Goal: Task Accomplishment & Management: Use online tool/utility

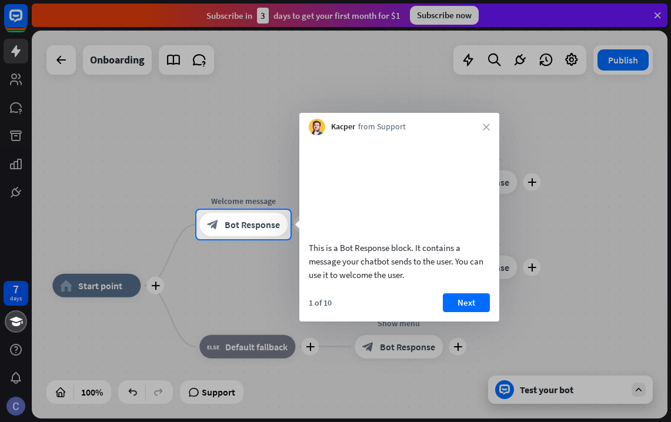
click at [659, 13] on div at bounding box center [335, 105] width 671 height 210
click at [473, 312] on button "Next" at bounding box center [466, 302] width 47 height 19
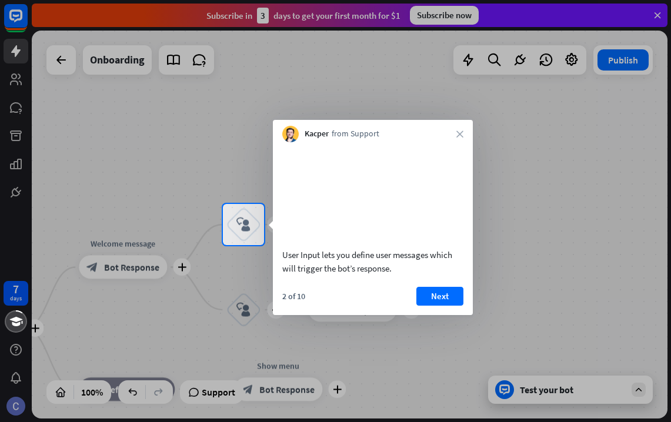
click at [442, 306] on button "Next" at bounding box center [439, 296] width 47 height 19
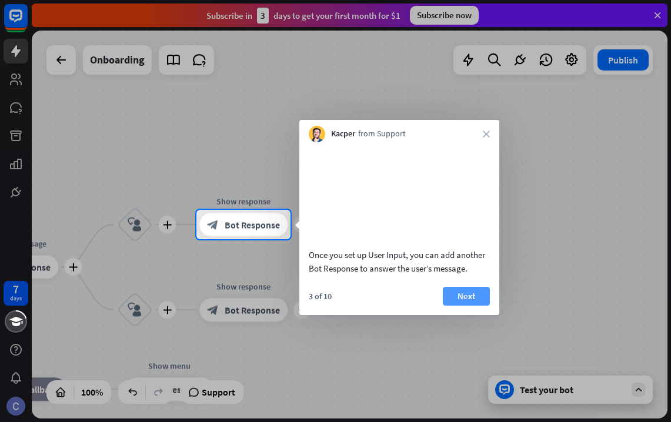
click at [457, 306] on button "Next" at bounding box center [466, 296] width 47 height 19
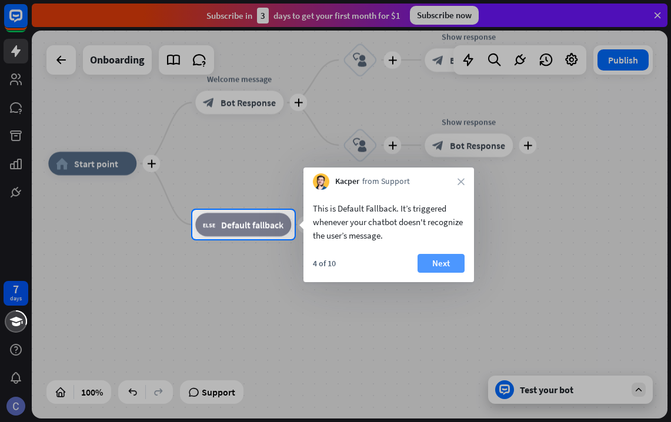
click at [450, 263] on button "Next" at bounding box center [440, 263] width 47 height 19
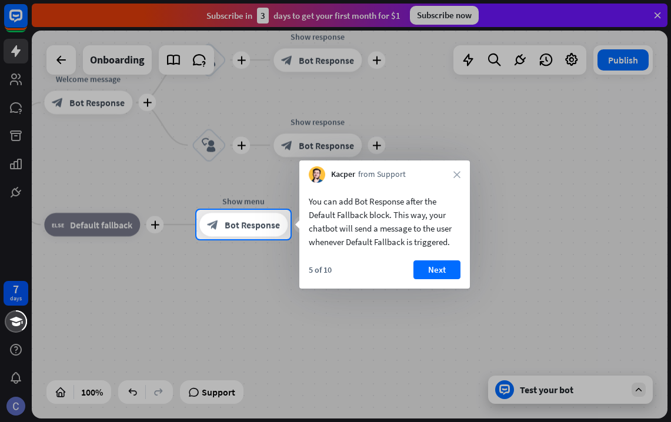
click at [450, 263] on button "Next" at bounding box center [436, 269] width 47 height 19
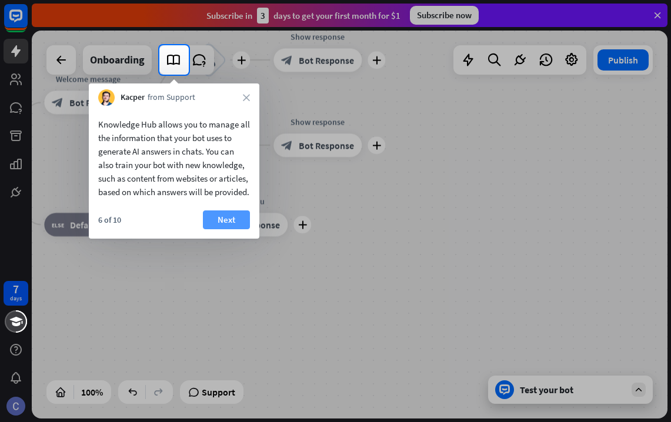
click at [232, 228] on button "Next" at bounding box center [226, 219] width 47 height 19
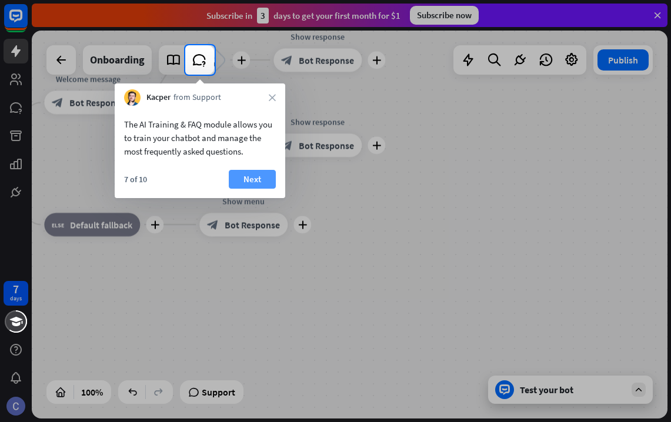
click at [258, 182] on button "Next" at bounding box center [252, 179] width 47 height 19
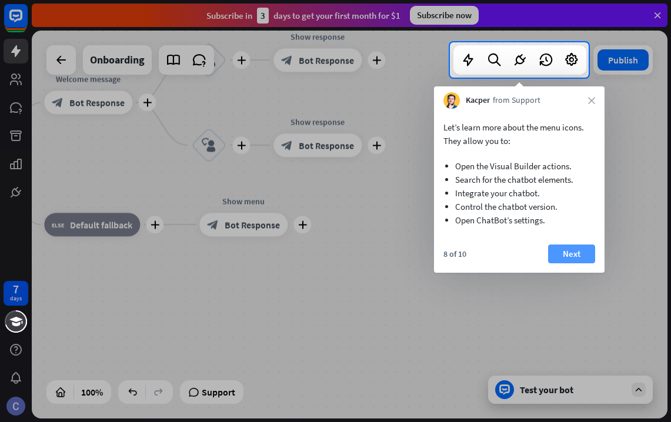
click at [568, 255] on button "Next" at bounding box center [571, 254] width 47 height 19
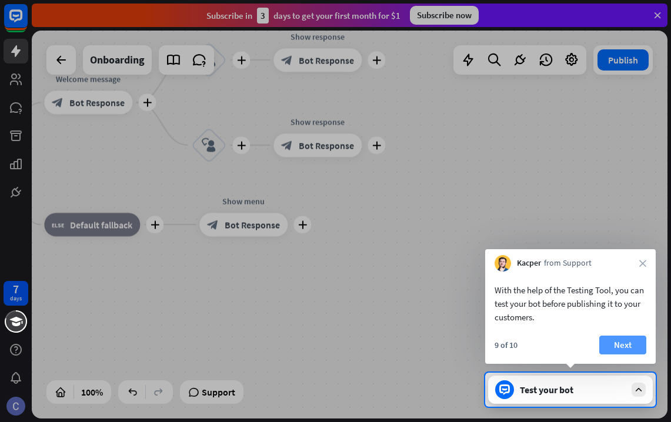
click at [615, 346] on button "Next" at bounding box center [622, 345] width 47 height 19
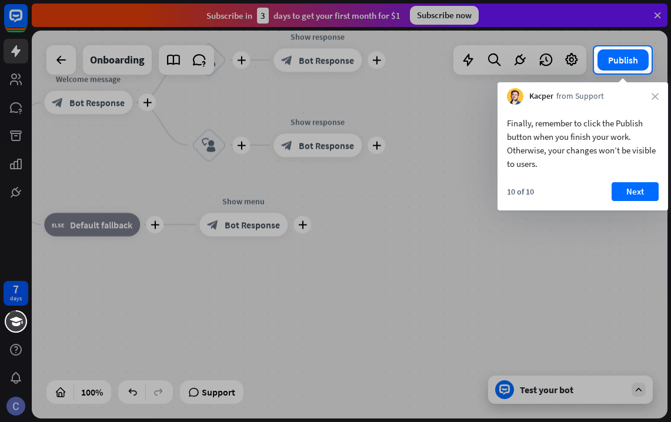
click at [636, 202] on div "10 of 10 Next" at bounding box center [582, 196] width 171 height 28
click at [635, 194] on button "Next" at bounding box center [634, 191] width 47 height 19
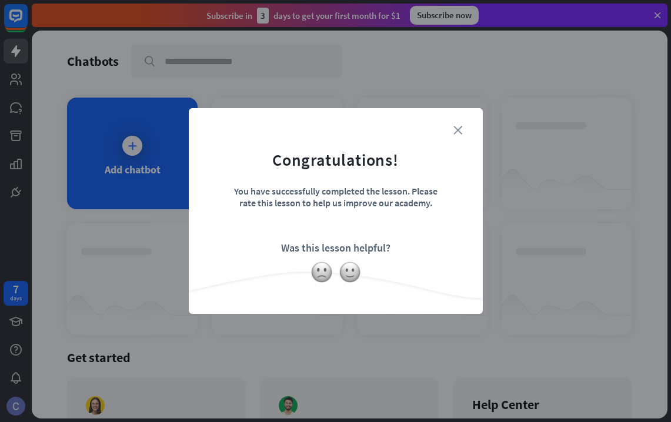
click at [454, 131] on icon "close" at bounding box center [457, 130] width 9 height 9
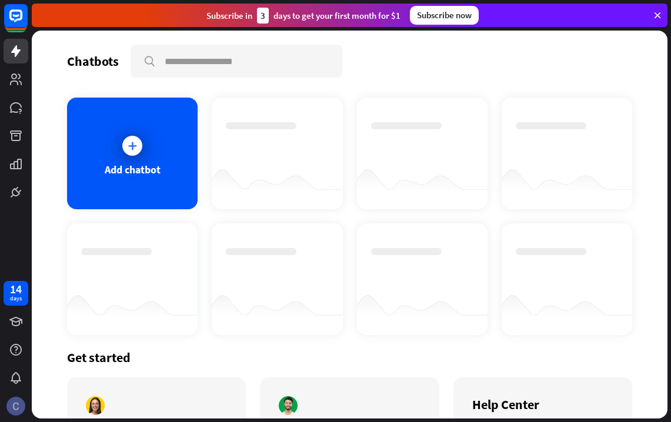
click at [16, 405] on img at bounding box center [15, 406] width 19 height 19
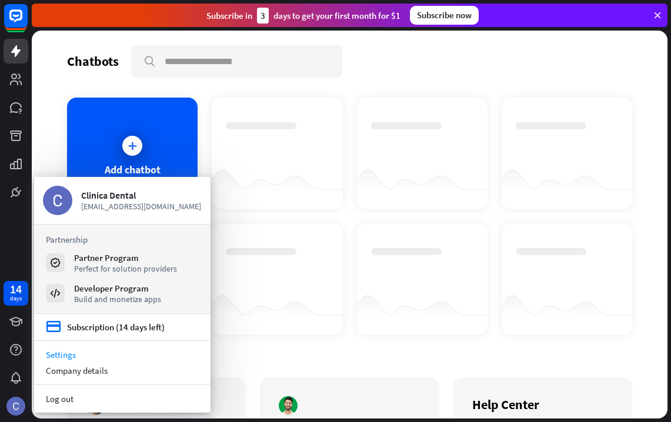
click at [66, 355] on link "Settings" at bounding box center [122, 355] width 176 height 16
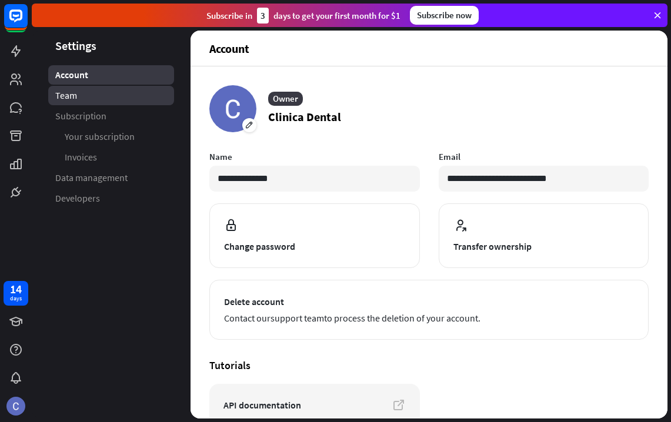
click at [71, 94] on span "Team" at bounding box center [66, 95] width 22 height 12
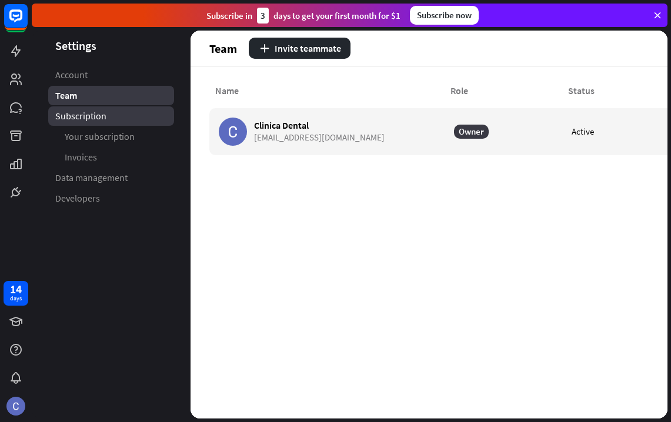
click at [84, 114] on span "Subscription" at bounding box center [80, 116] width 51 height 12
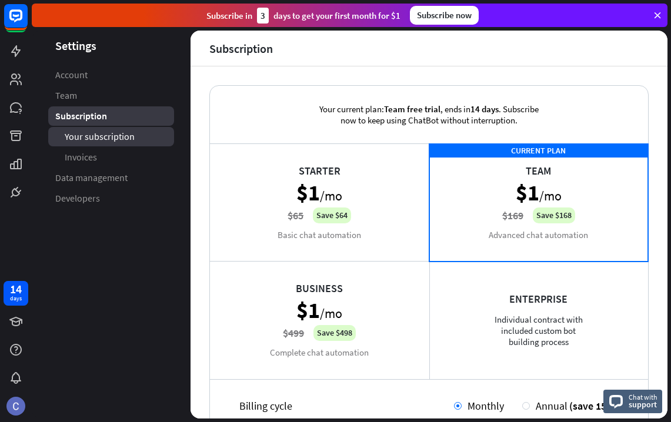
click at [87, 146] on link "Your subscription" at bounding box center [111, 136] width 126 height 19
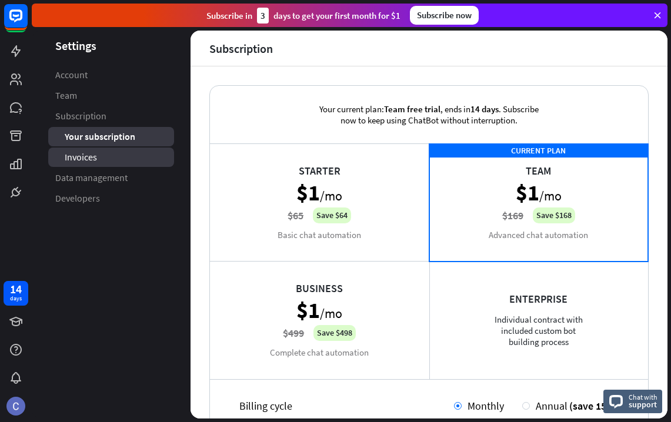
click at [89, 154] on span "Invoices" at bounding box center [81, 157] width 32 height 12
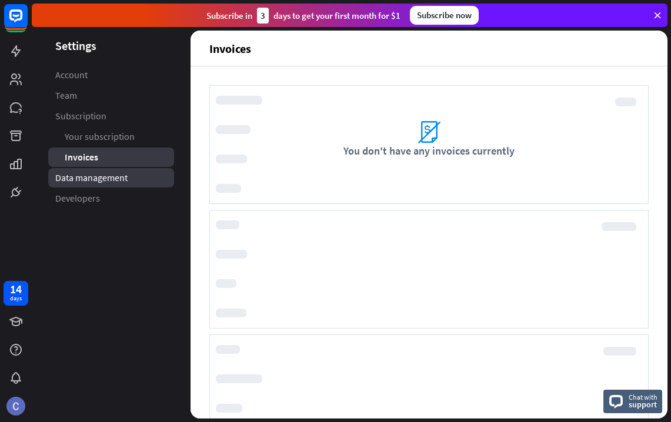
click at [91, 176] on span "Data management" at bounding box center [91, 178] width 72 height 12
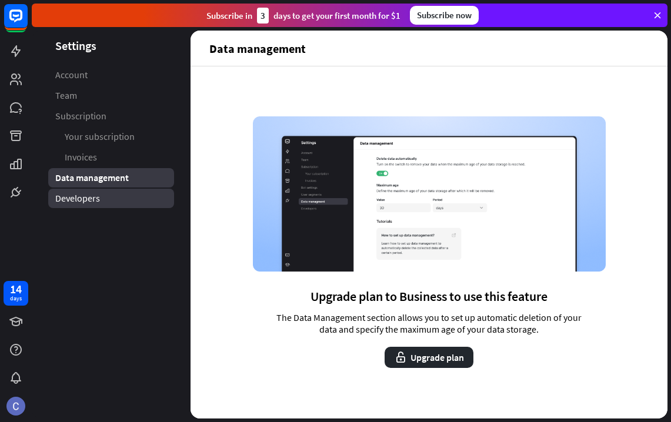
click at [83, 198] on span "Developers" at bounding box center [77, 198] width 45 height 12
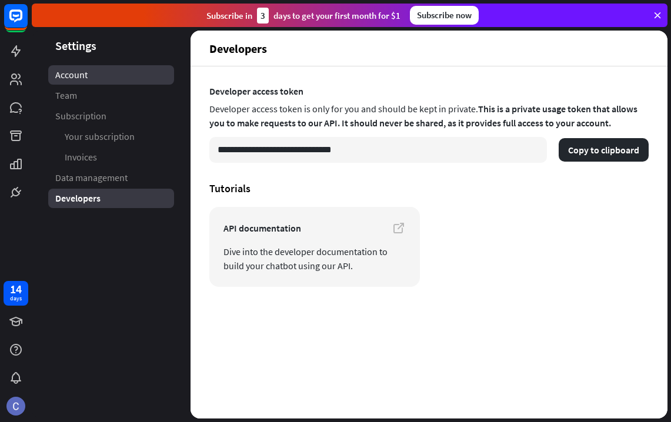
click at [91, 76] on link "Account" at bounding box center [111, 74] width 126 height 19
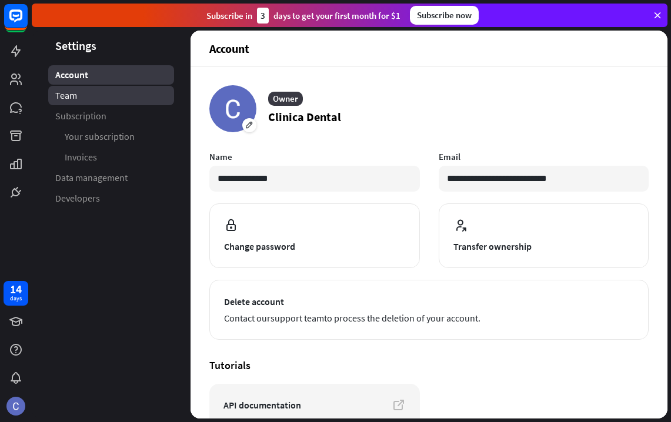
click at [65, 95] on span "Team" at bounding box center [66, 95] width 22 height 12
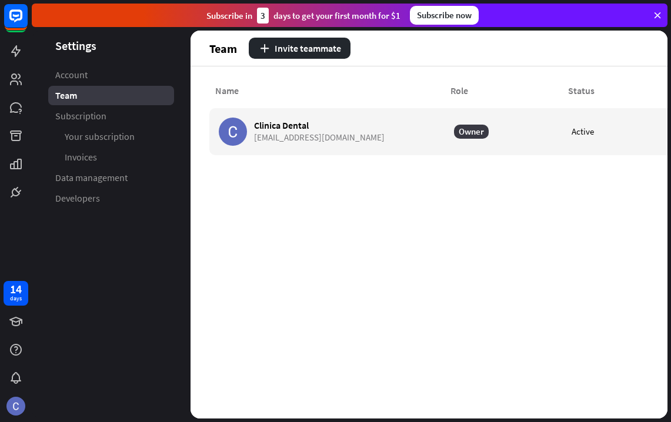
click at [659, 19] on icon at bounding box center [657, 15] width 11 height 11
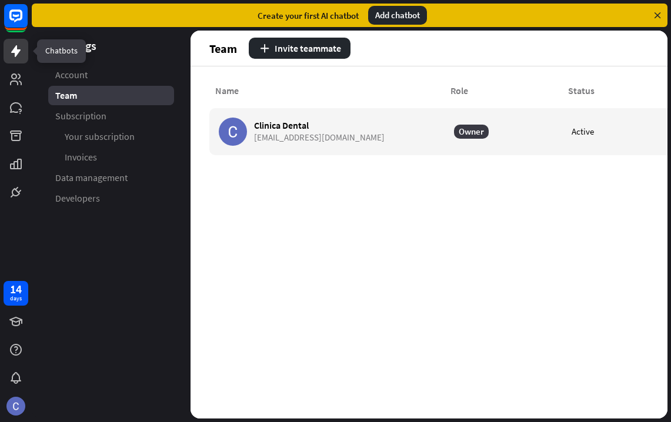
click at [10, 55] on icon at bounding box center [16, 51] width 14 height 14
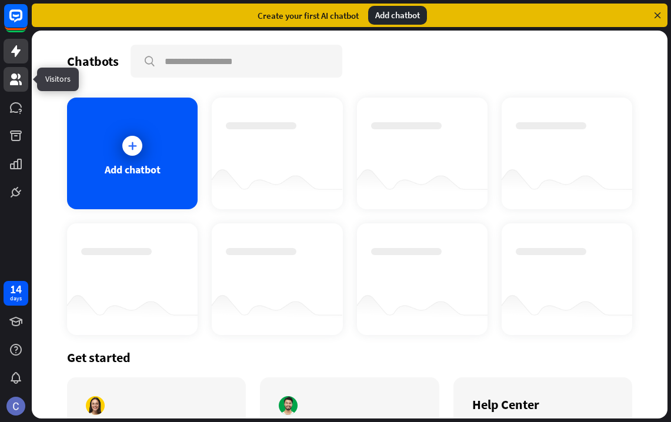
click at [14, 85] on icon at bounding box center [16, 79] width 12 height 12
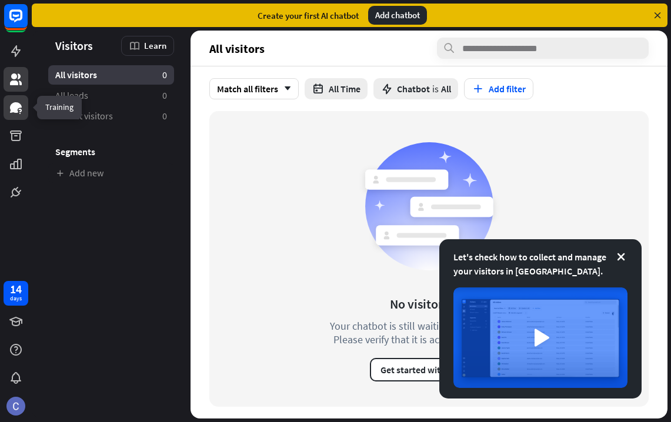
click at [15, 107] on icon at bounding box center [16, 107] width 12 height 11
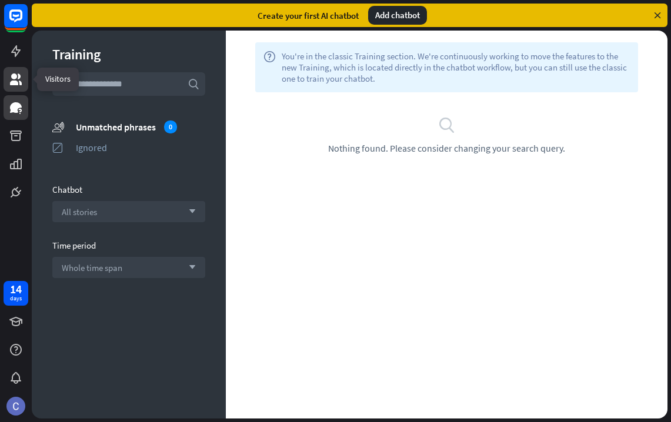
click at [18, 80] on icon at bounding box center [16, 79] width 14 height 14
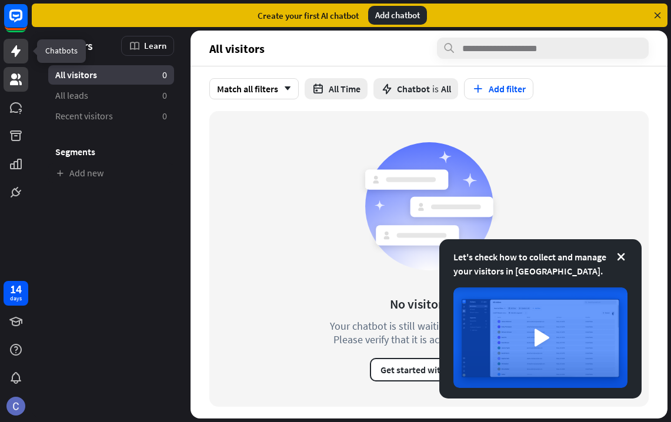
click at [12, 49] on icon at bounding box center [16, 51] width 14 height 14
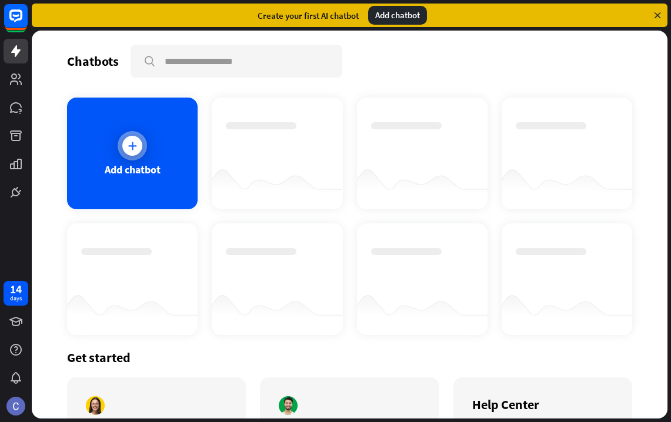
click at [139, 145] on div at bounding box center [132, 146] width 20 height 20
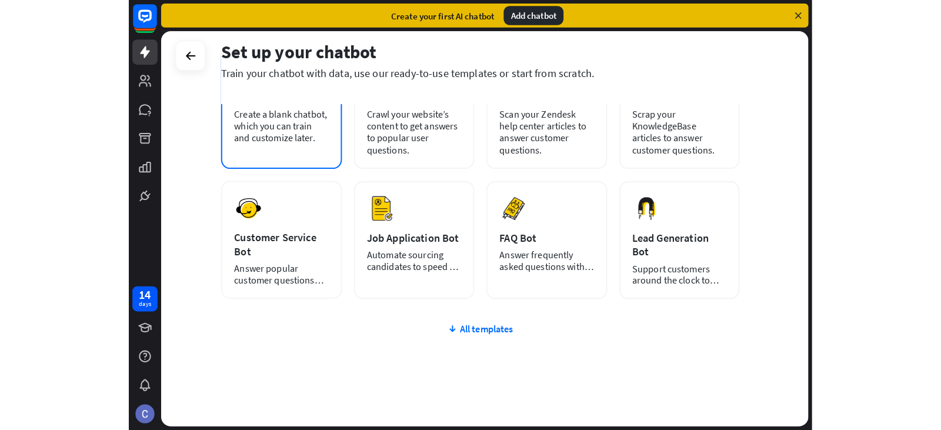
scroll to position [118, 0]
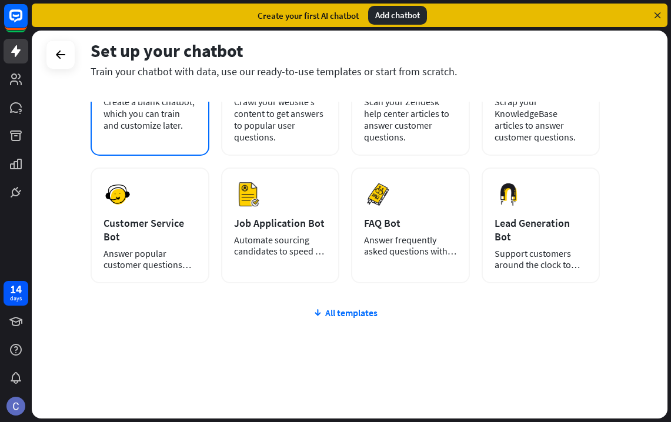
click at [123, 114] on div "Create a blank chatbot, which you can train and customize later." at bounding box center [149, 113] width 93 height 35
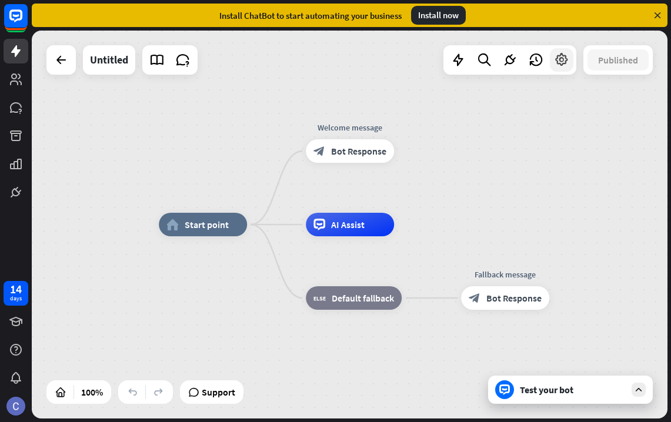
click at [559, 61] on icon at bounding box center [561, 59] width 15 height 15
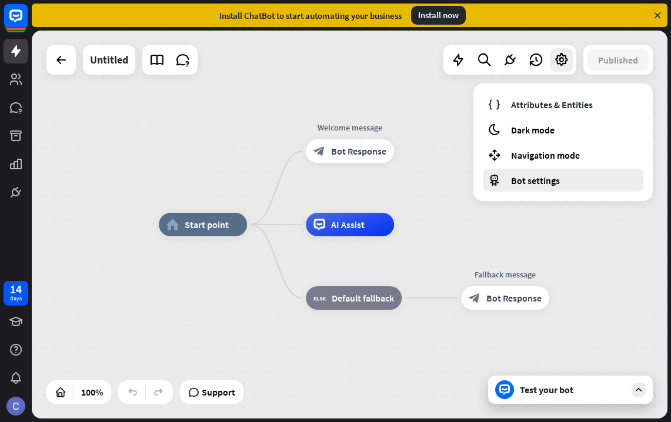
click at [503, 174] on div "Bot settings" at bounding box center [563, 180] width 161 height 23
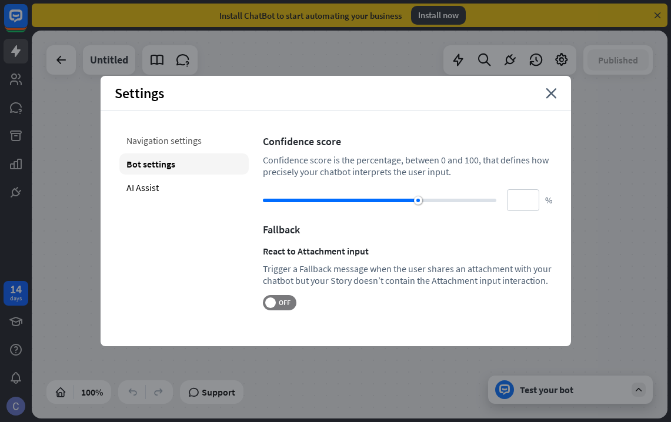
click at [153, 135] on div "Navigation settings" at bounding box center [183, 140] width 129 height 21
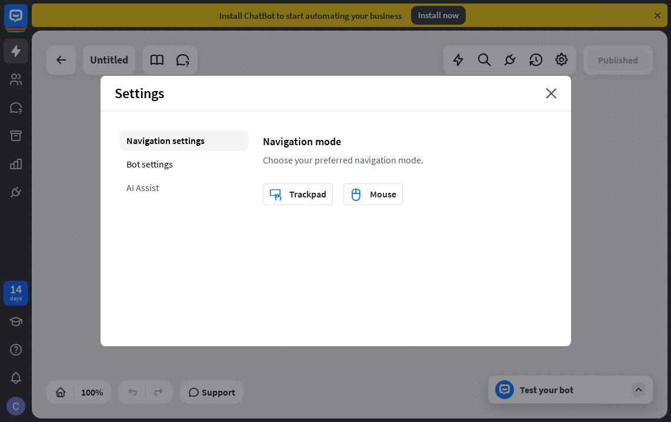
click at [139, 183] on div "AI Assist" at bounding box center [183, 187] width 129 height 21
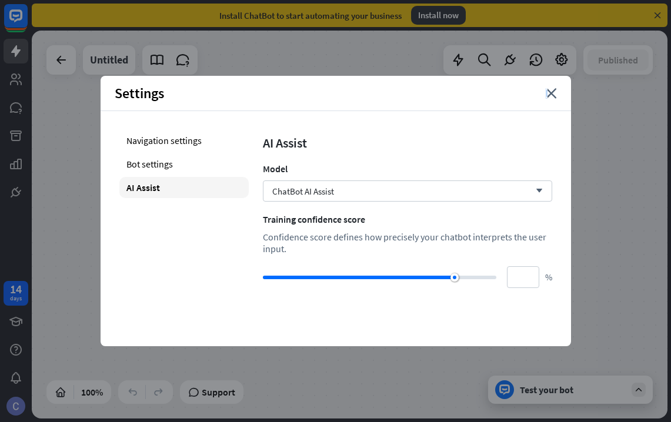
click at [547, 99] on div "Settings close" at bounding box center [336, 93] width 470 height 35
click at [554, 98] on icon "close" at bounding box center [551, 93] width 11 height 11
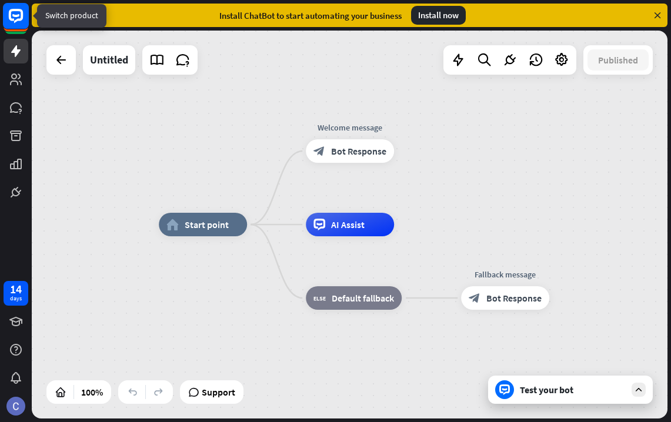
click at [14, 24] on rect at bounding box center [16, 16] width 26 height 26
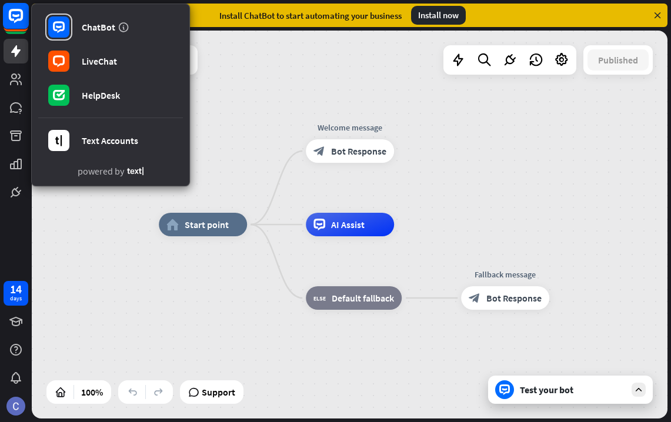
click at [14, 24] on rect at bounding box center [16, 16] width 26 height 26
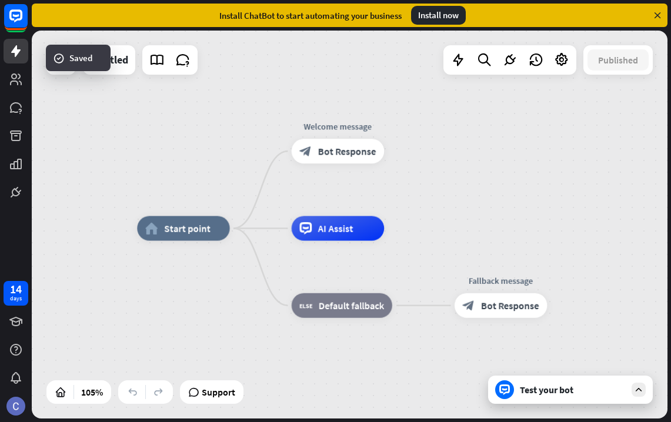
click at [653, 11] on icon at bounding box center [657, 15] width 11 height 11
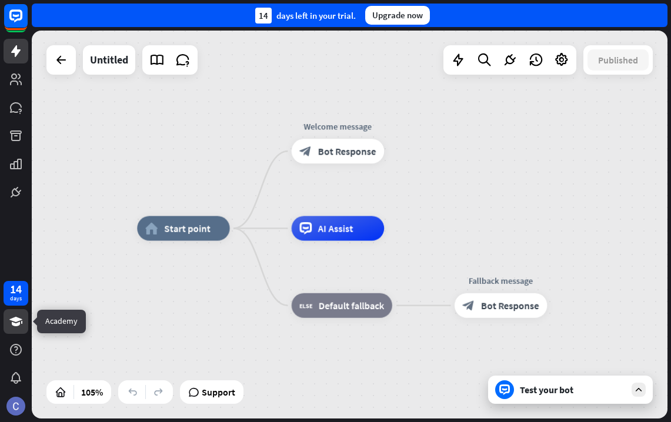
click at [7, 328] on link at bounding box center [16, 321] width 25 height 25
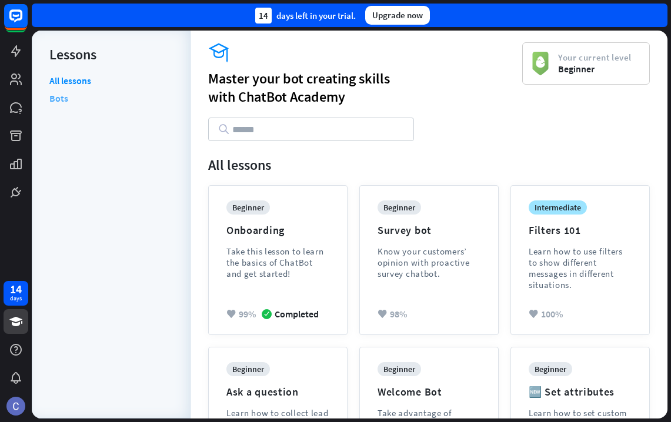
click at [62, 99] on link "Bots" at bounding box center [58, 98] width 19 height 18
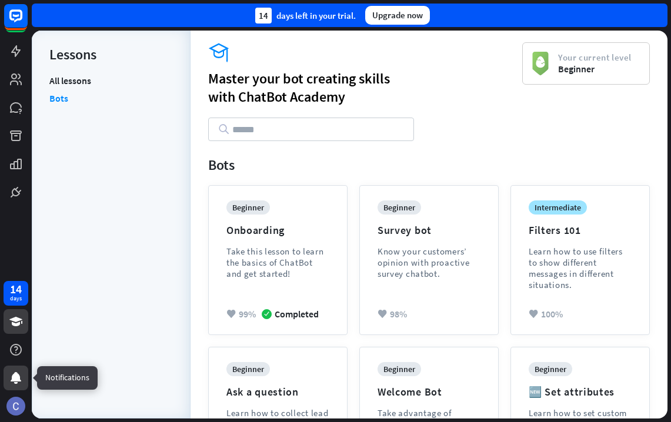
click at [16, 372] on icon at bounding box center [16, 378] width 11 height 12
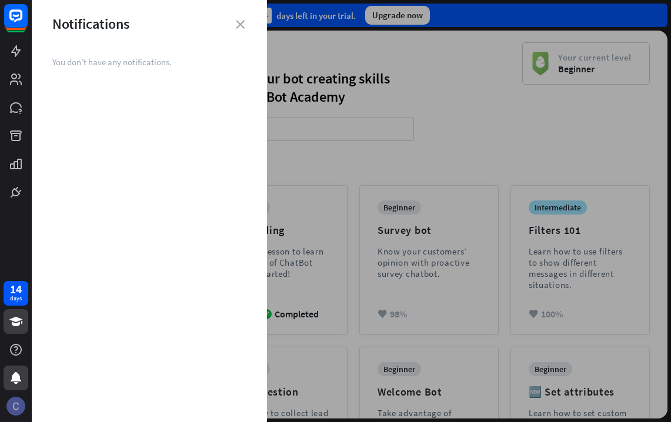
click at [16, 400] on img at bounding box center [15, 406] width 19 height 19
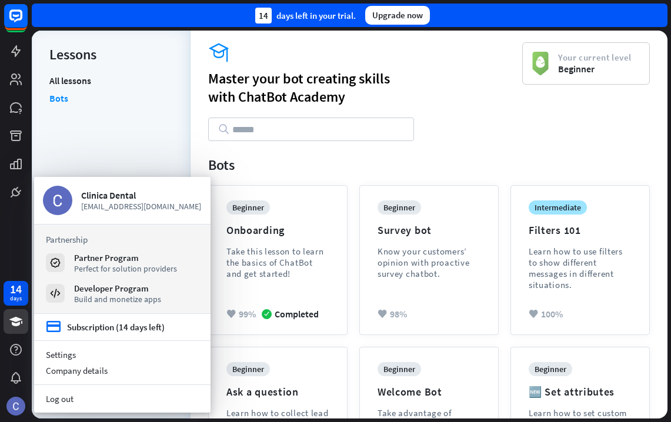
click at [136, 259] on div "Partner Program" at bounding box center [125, 257] width 103 height 11
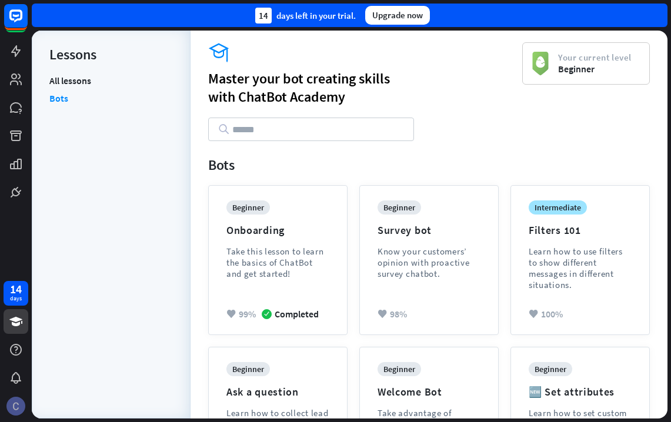
click at [18, 399] on img at bounding box center [15, 406] width 19 height 19
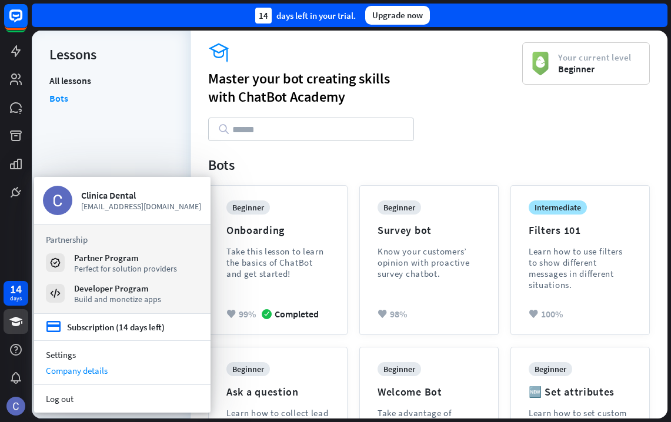
click at [78, 372] on div "Company details" at bounding box center [122, 371] width 176 height 16
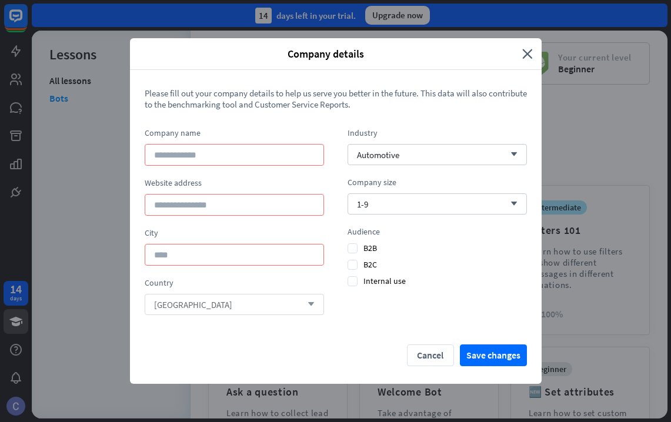
click at [316, 298] on div "[GEOGRAPHIC_DATA] arrow_down" at bounding box center [234, 304] width 179 height 21
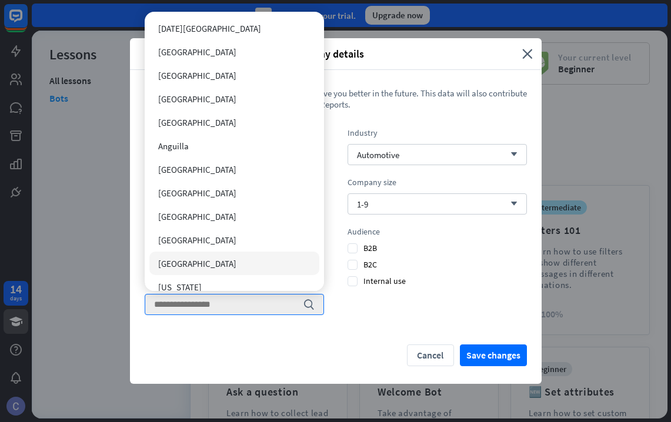
click at [198, 260] on div "[GEOGRAPHIC_DATA]" at bounding box center [234, 264] width 170 height 24
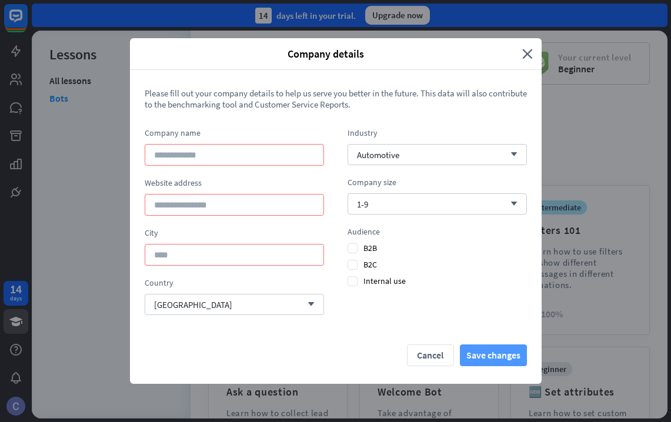
click at [492, 352] on button "Save changes" at bounding box center [493, 356] width 67 height 22
click at [522, 52] on div "Company details" at bounding box center [330, 54] width 383 height 14
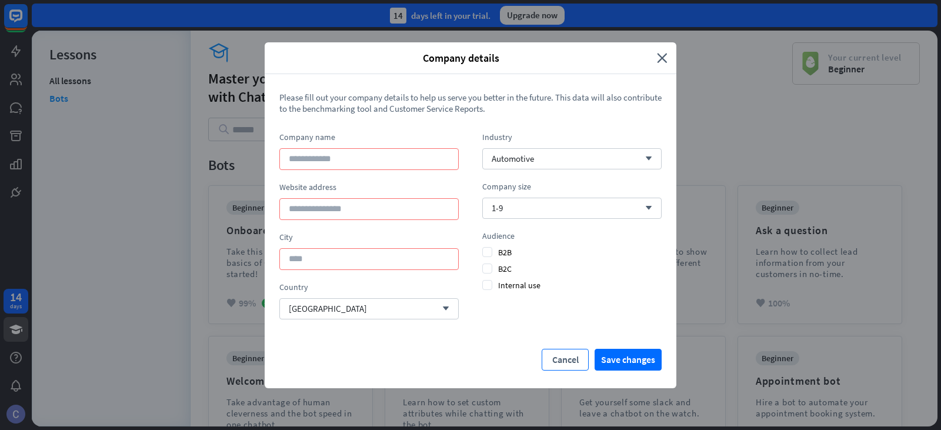
click at [571, 360] on button "Cancel" at bounding box center [565, 360] width 47 height 22
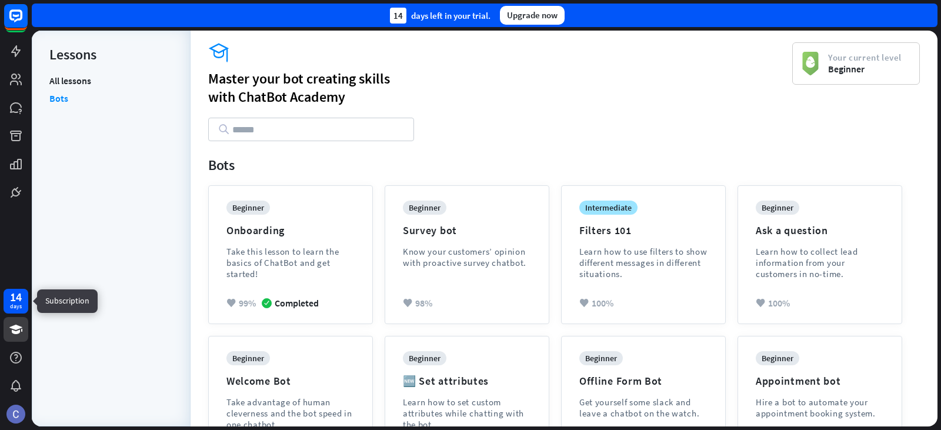
click at [18, 299] on div "14" at bounding box center [16, 297] width 12 height 11
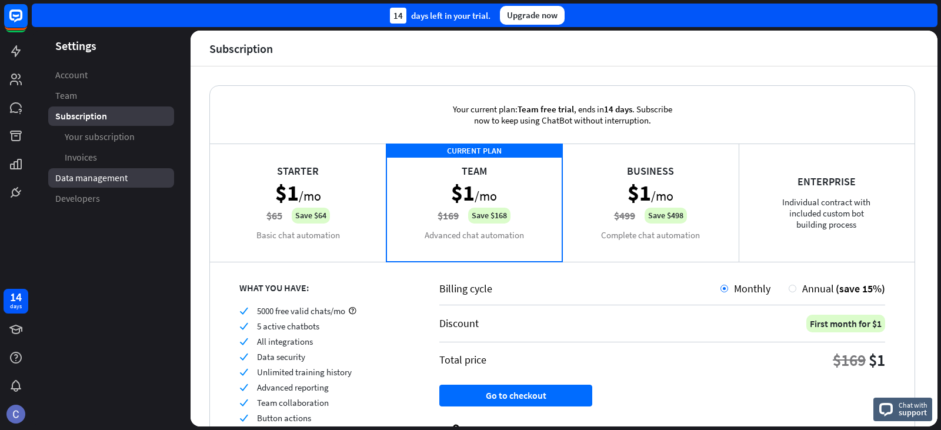
click at [96, 182] on span "Data management" at bounding box center [91, 178] width 72 height 12
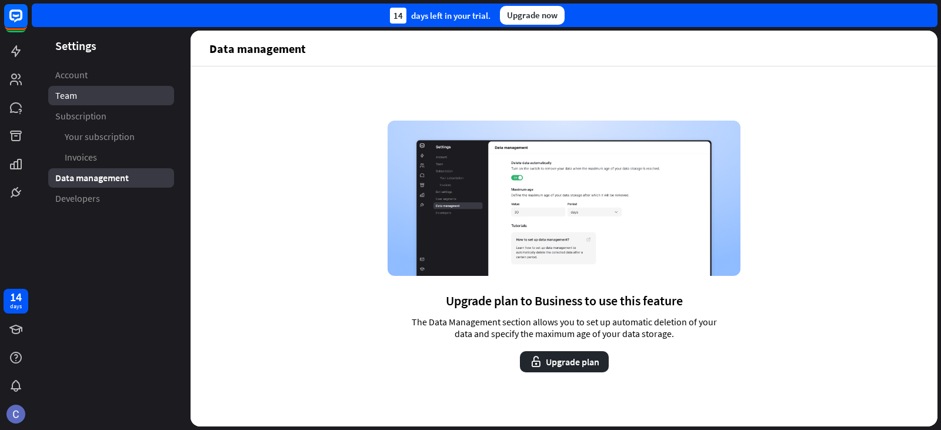
click at [93, 103] on link "Team" at bounding box center [111, 95] width 126 height 19
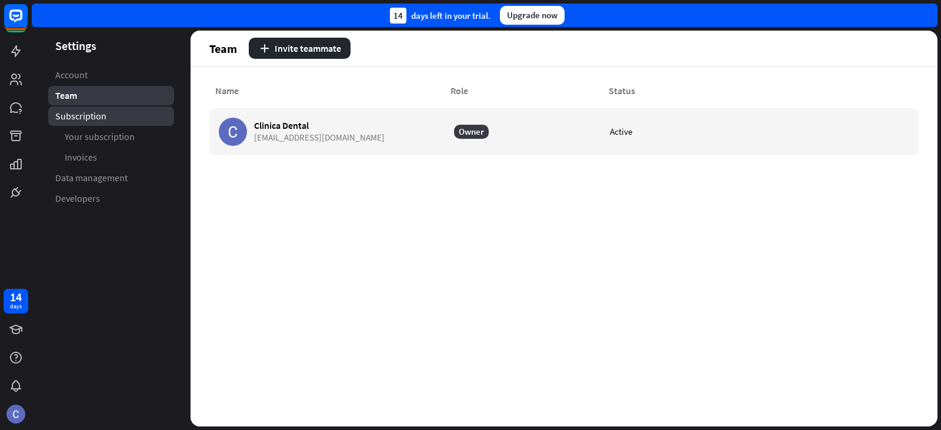
click at [103, 119] on span "Subscription" at bounding box center [80, 116] width 51 height 12
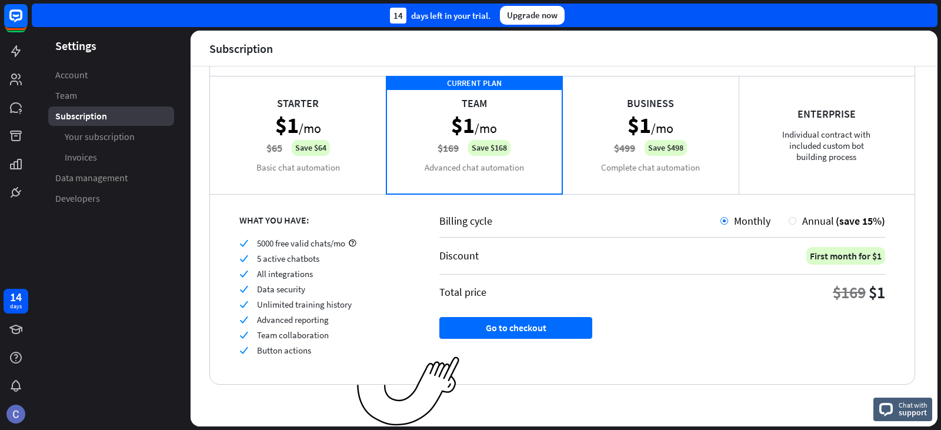
scroll to position [59, 0]
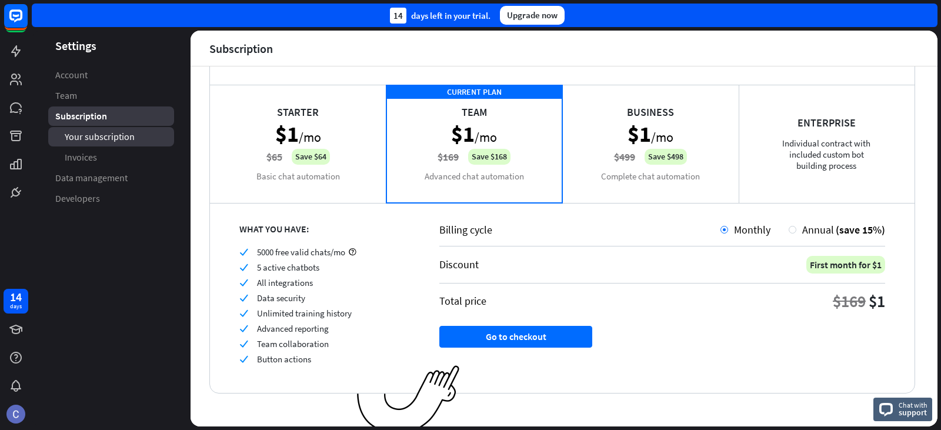
click at [90, 135] on span "Your subscription" at bounding box center [100, 137] width 70 height 12
click at [115, 152] on link "Invoices" at bounding box center [111, 157] width 126 height 19
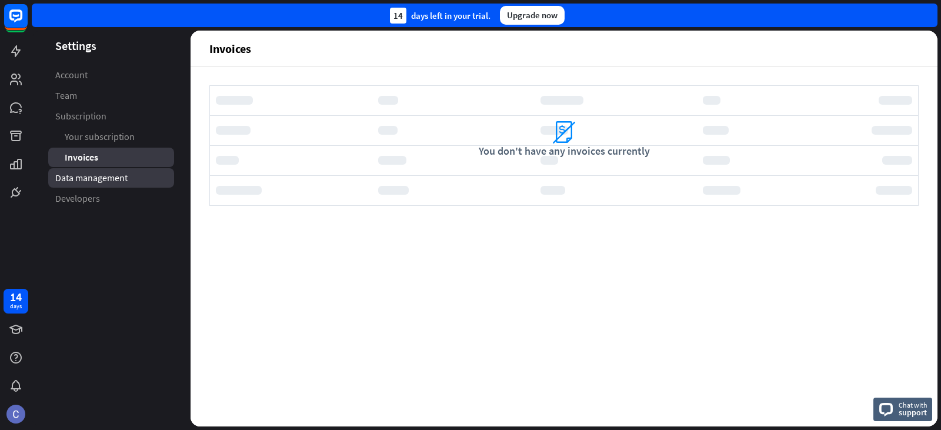
click at [109, 175] on span "Data management" at bounding box center [91, 178] width 72 height 12
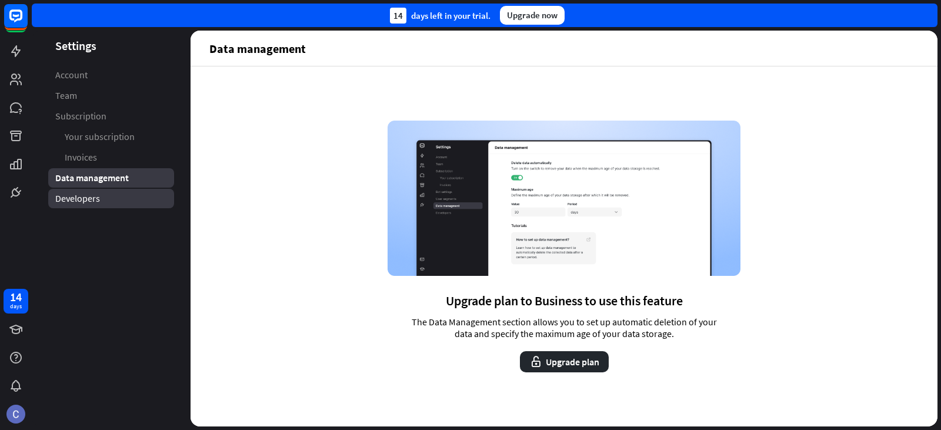
click at [89, 202] on span "Developers" at bounding box center [77, 198] width 45 height 12
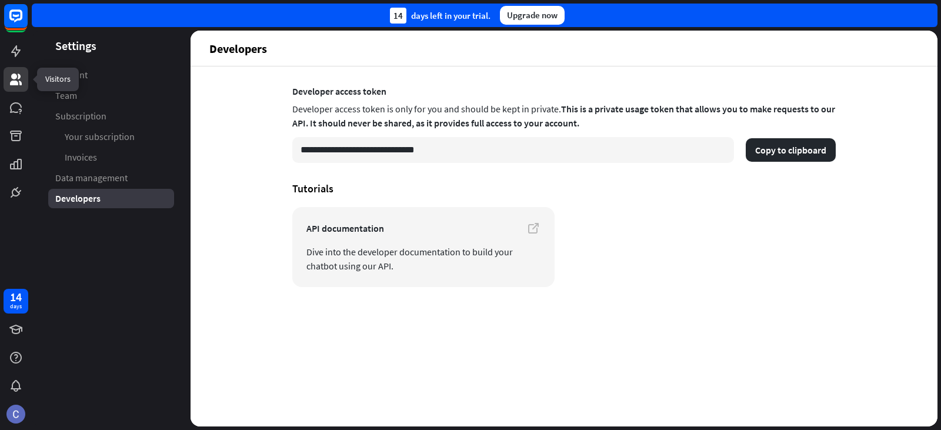
click at [18, 75] on icon at bounding box center [16, 79] width 12 height 12
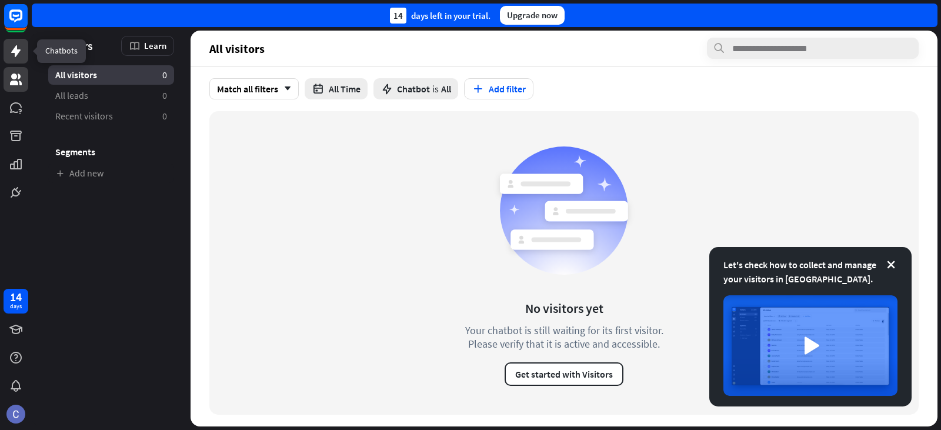
click at [12, 54] on icon at bounding box center [16, 51] width 14 height 14
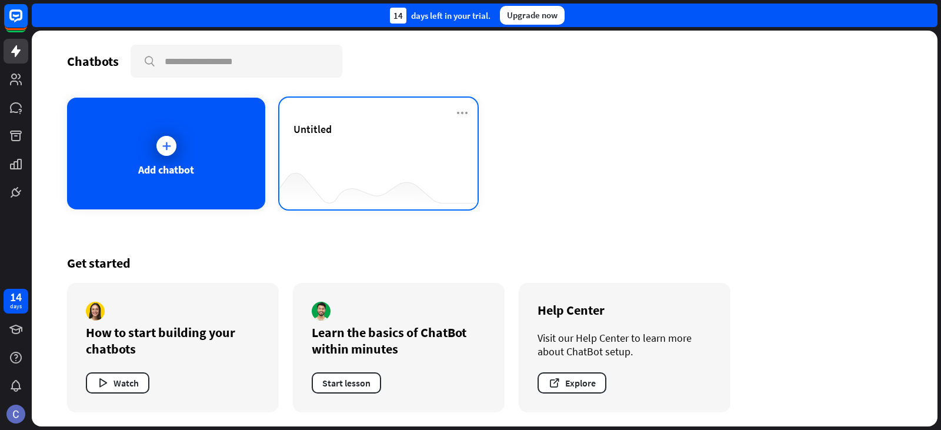
click at [352, 163] on div "Untitled" at bounding box center [378, 142] width 170 height 41
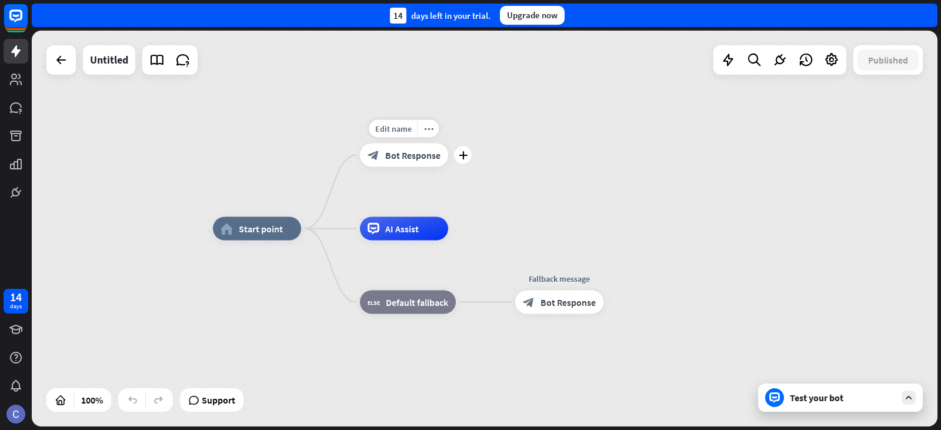
click at [423, 159] on span "Bot Response" at bounding box center [412, 155] width 55 height 12
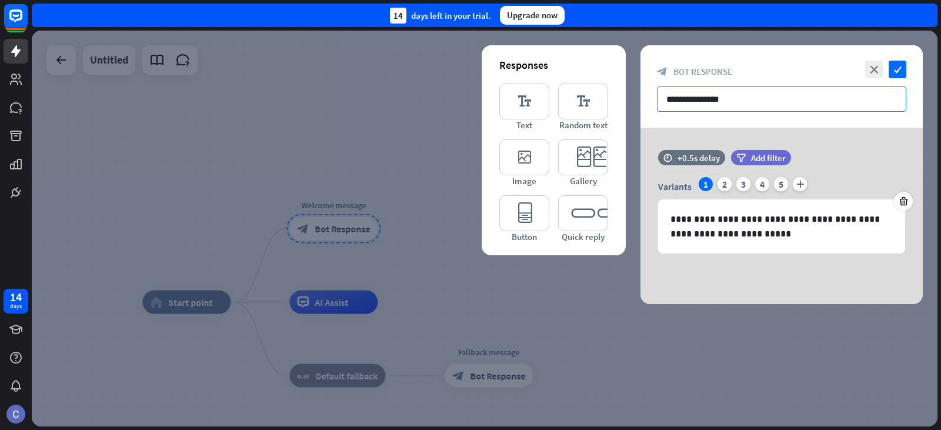
click at [670, 98] on input "**********" at bounding box center [781, 98] width 249 height 25
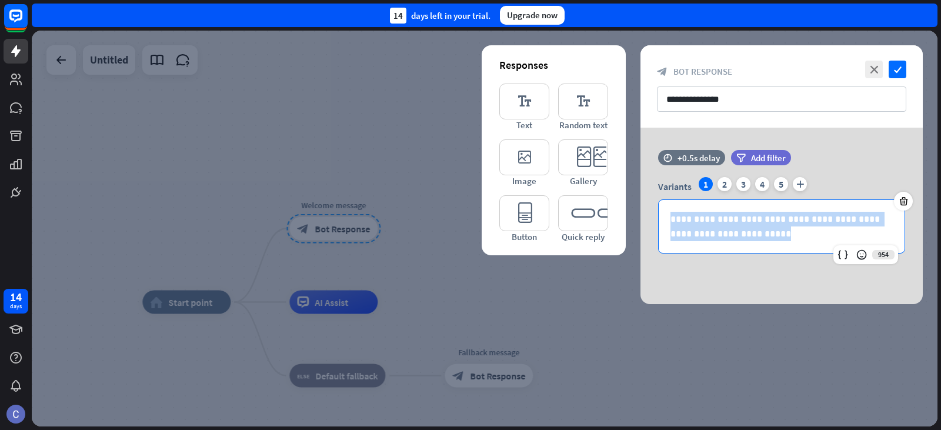
drag, startPoint x: 752, startPoint y: 236, endPoint x: 594, endPoint y: 189, distance: 165.0
click at [640, 189] on div "**********" at bounding box center [781, 216] width 282 height 176
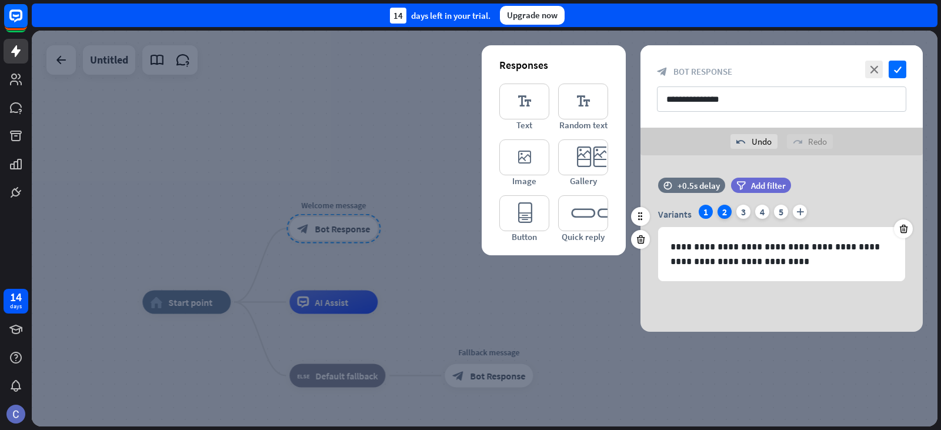
click at [670, 212] on div "2" at bounding box center [724, 212] width 14 height 14
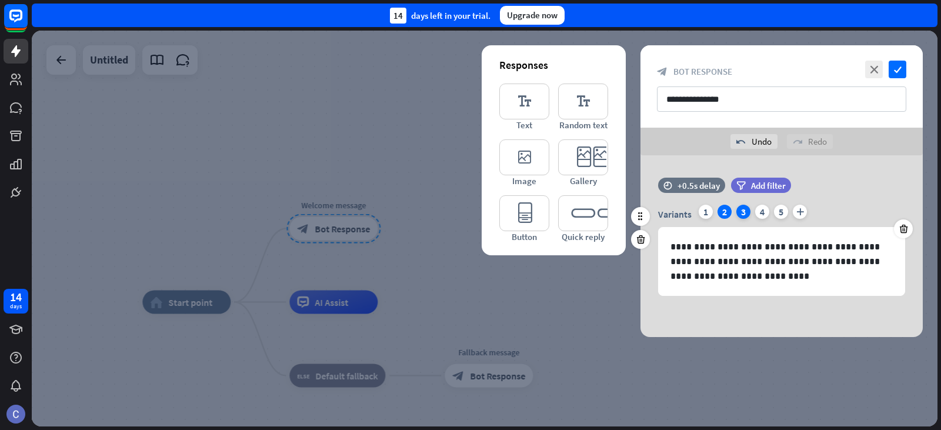
click at [670, 214] on div "3" at bounding box center [743, 212] width 14 height 14
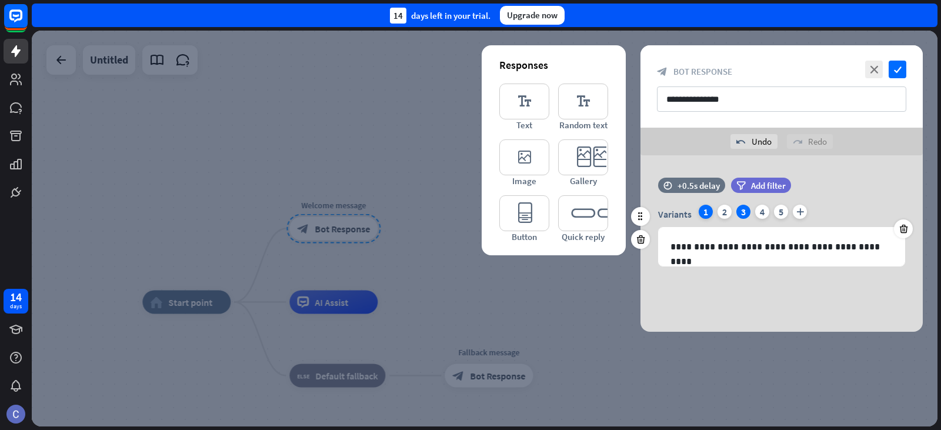
click at [670, 213] on div "1" at bounding box center [706, 212] width 14 height 14
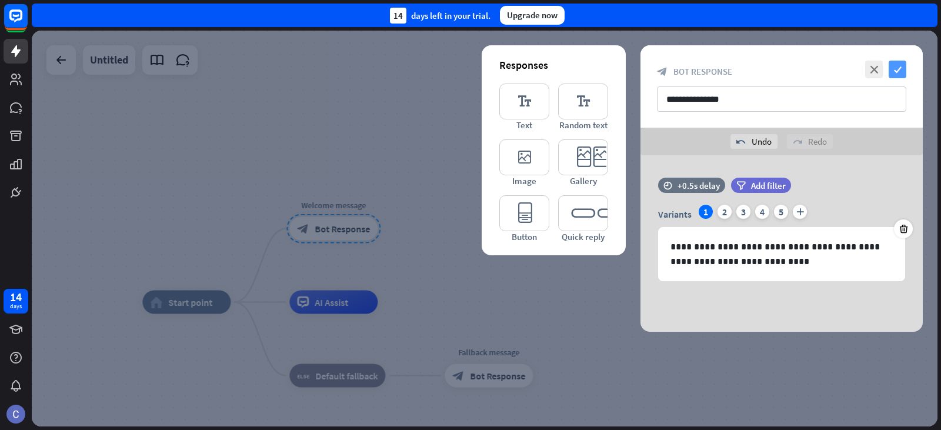
click at [670, 72] on icon "check" at bounding box center [897, 70] width 18 height 18
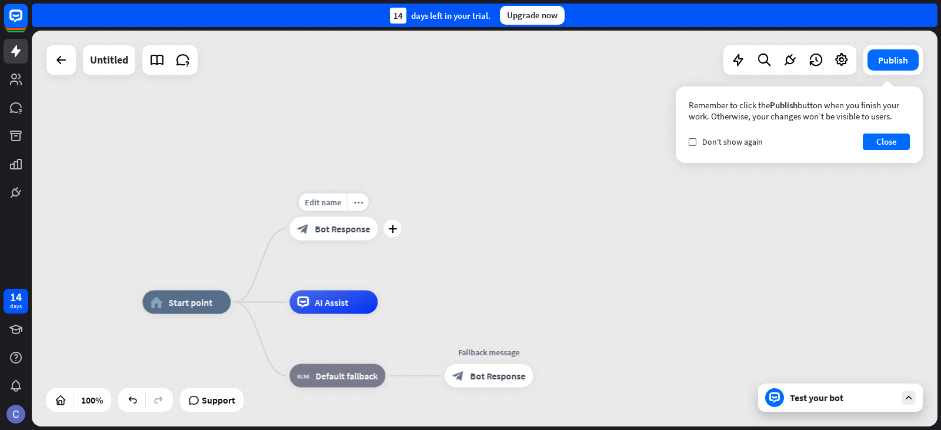
click at [350, 230] on span "Bot Response" at bounding box center [342, 229] width 55 height 12
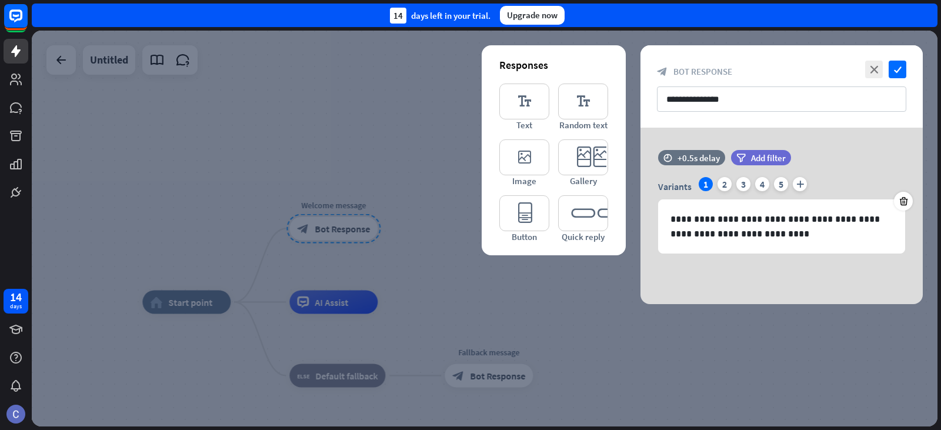
click at [282, 205] on div at bounding box center [484, 229] width 905 height 396
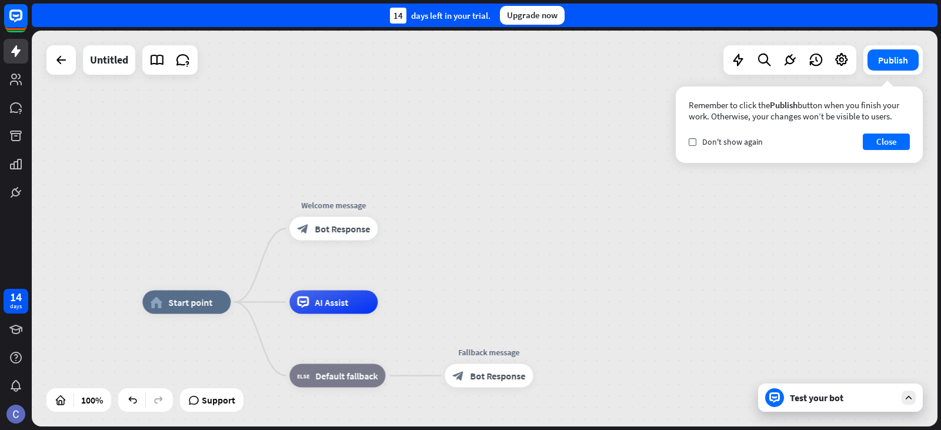
click at [670, 73] on div at bounding box center [789, 59] width 133 height 29
